Goal: Navigation & Orientation: Find specific page/section

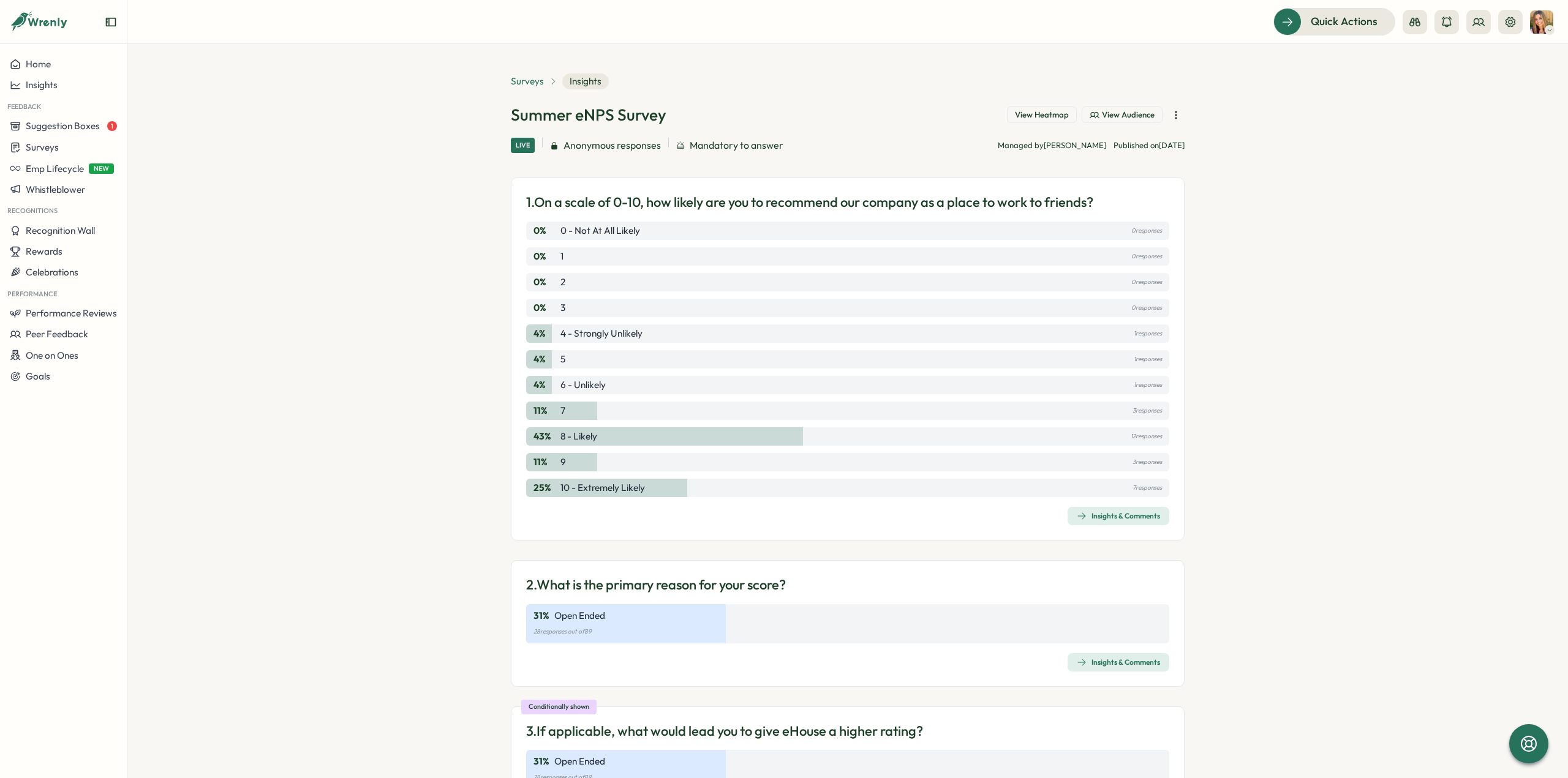
click at [523, 85] on span "Surveys" at bounding box center [527, 81] width 33 height 14
